Goal: Transaction & Acquisition: Subscribe to service/newsletter

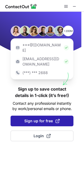
click at [40, 118] on span "Sign up for free" at bounding box center [42, 120] width 36 height 5
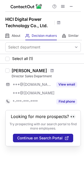
click at [38, 6] on img at bounding box center [27, 6] width 32 height 6
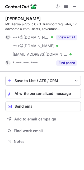
scroll to position [137, 84]
click at [75, 5] on span at bounding box center [75, 6] width 4 height 4
